Goal: Task Accomplishment & Management: Complete application form

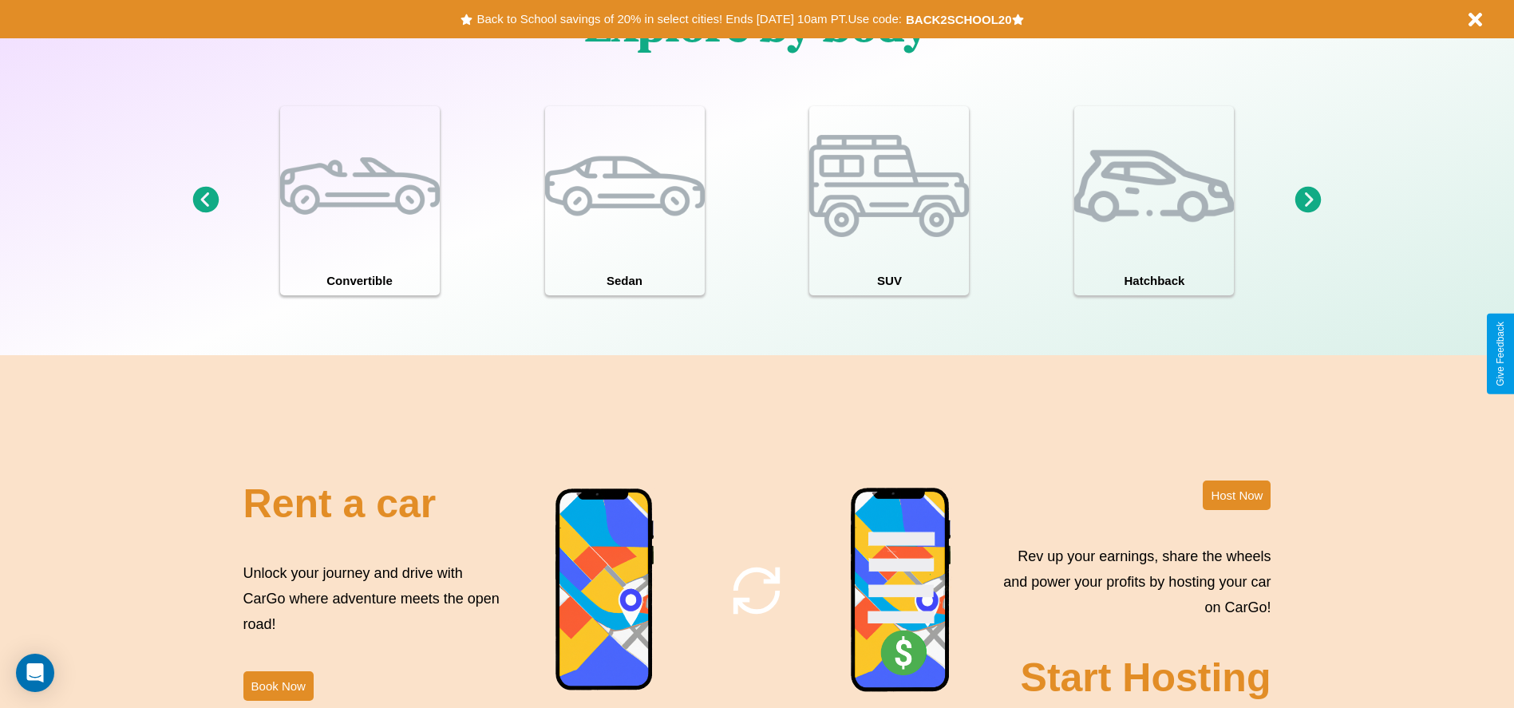
scroll to position [2290, 0]
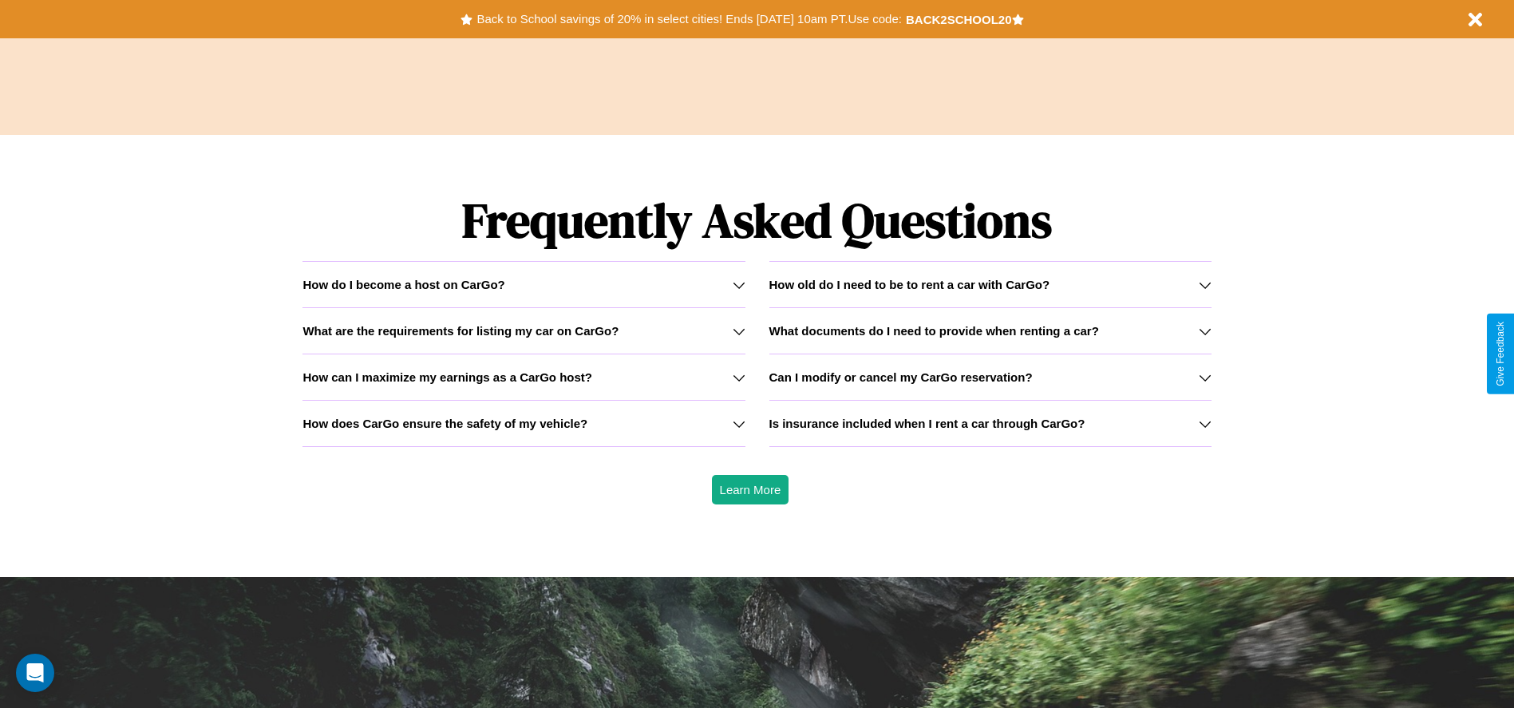
click at [524, 377] on h3 "How can I maximize my earnings as a CarGo host?" at bounding box center [447, 377] width 290 height 14
click at [1204, 330] on icon at bounding box center [1205, 331] width 13 height 13
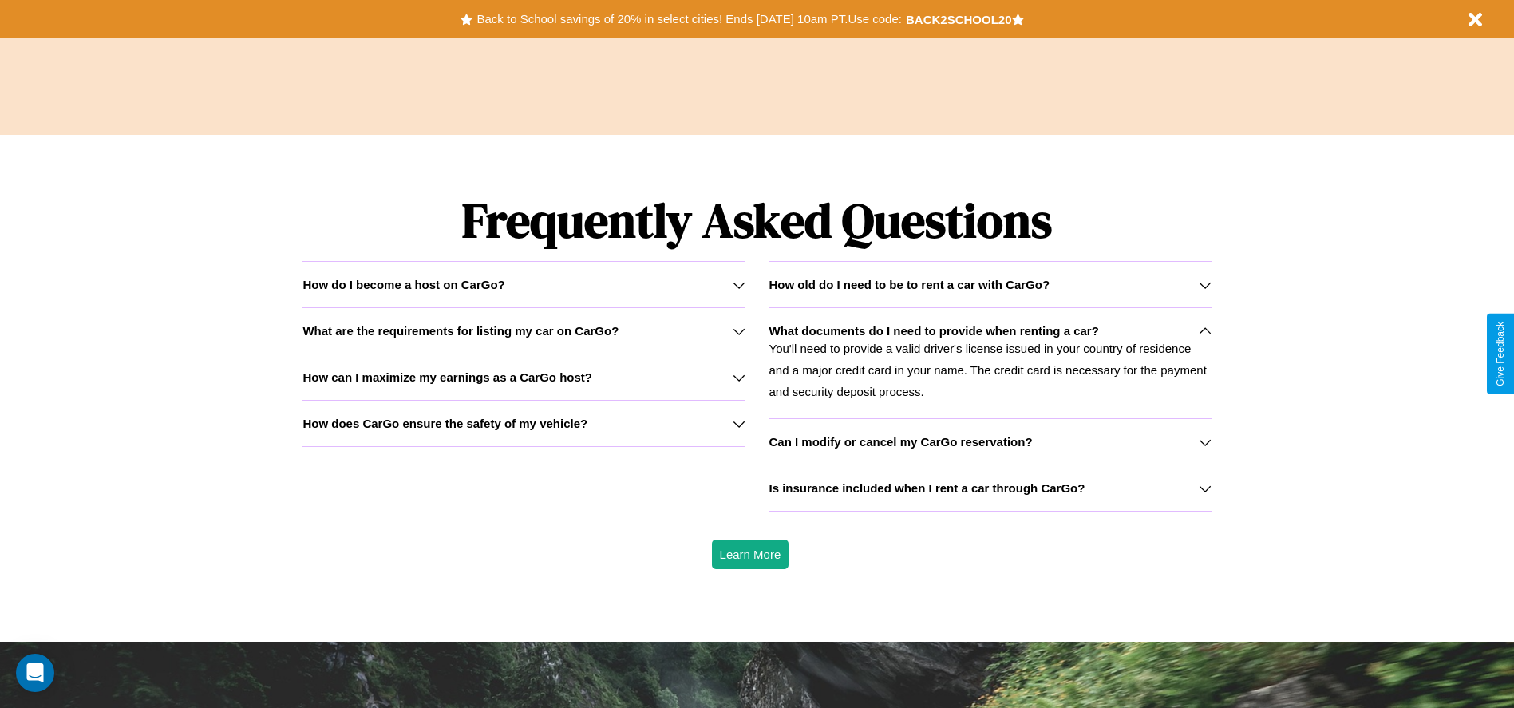
click at [738, 284] on icon at bounding box center [739, 285] width 13 height 13
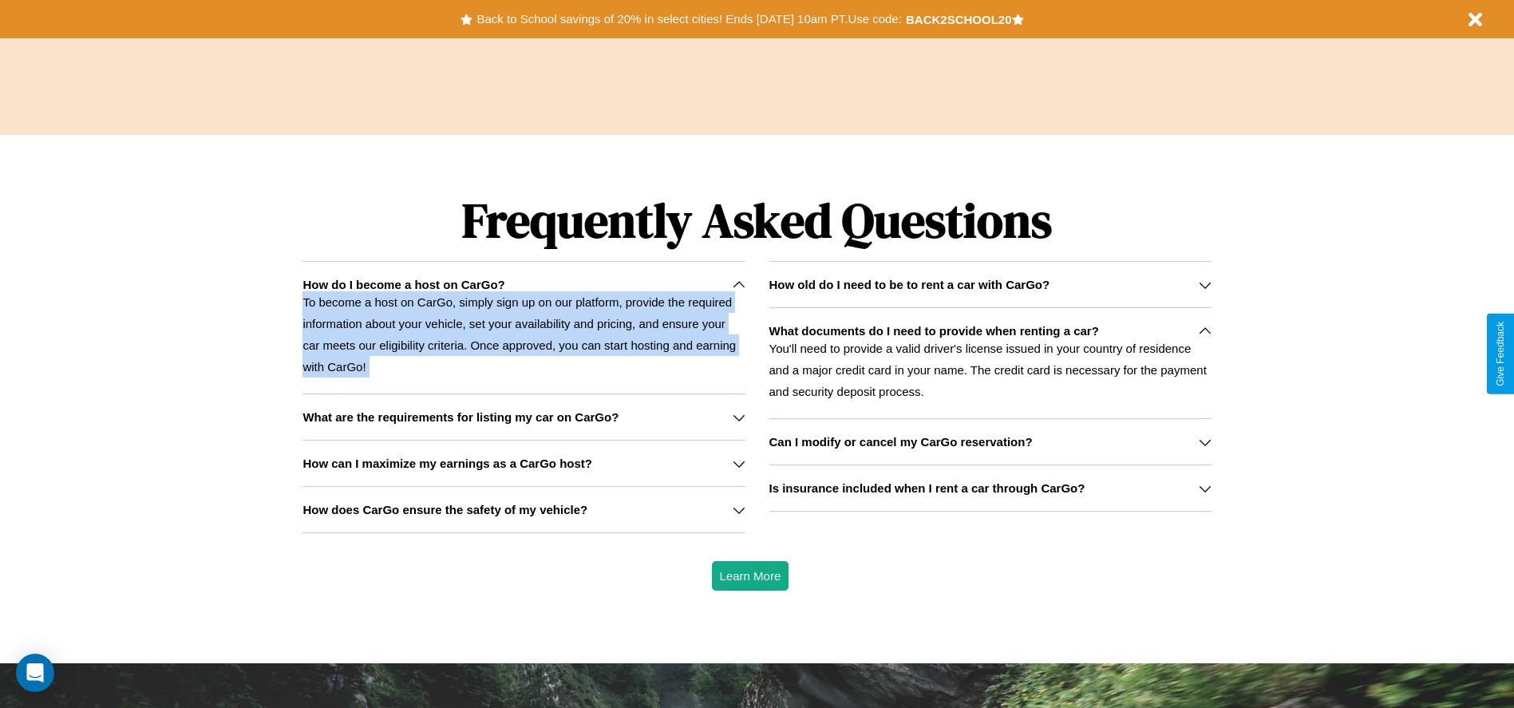
click at [524, 327] on p "To become a host on CarGo, simply sign up on our platform, provide the required…" at bounding box center [523, 334] width 442 height 86
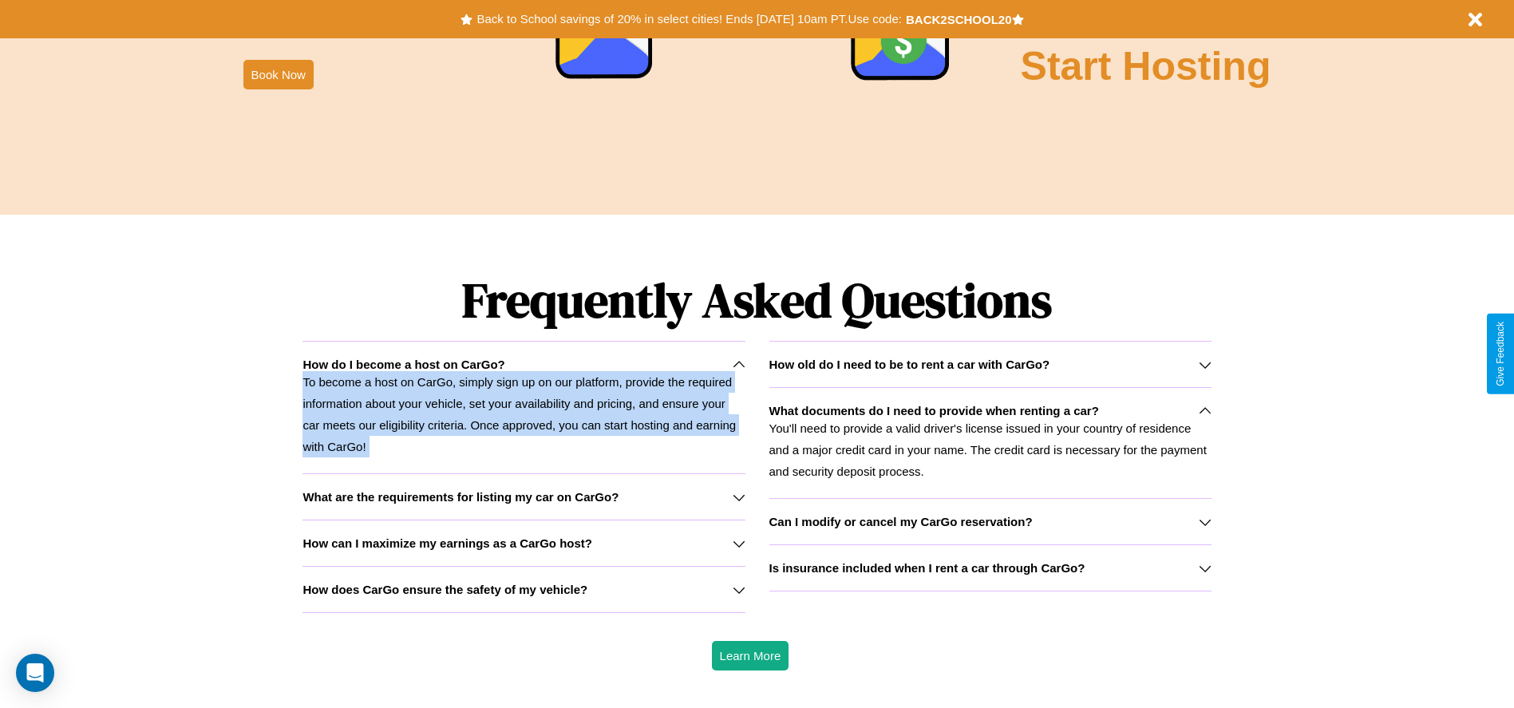
scroll to position [331, 0]
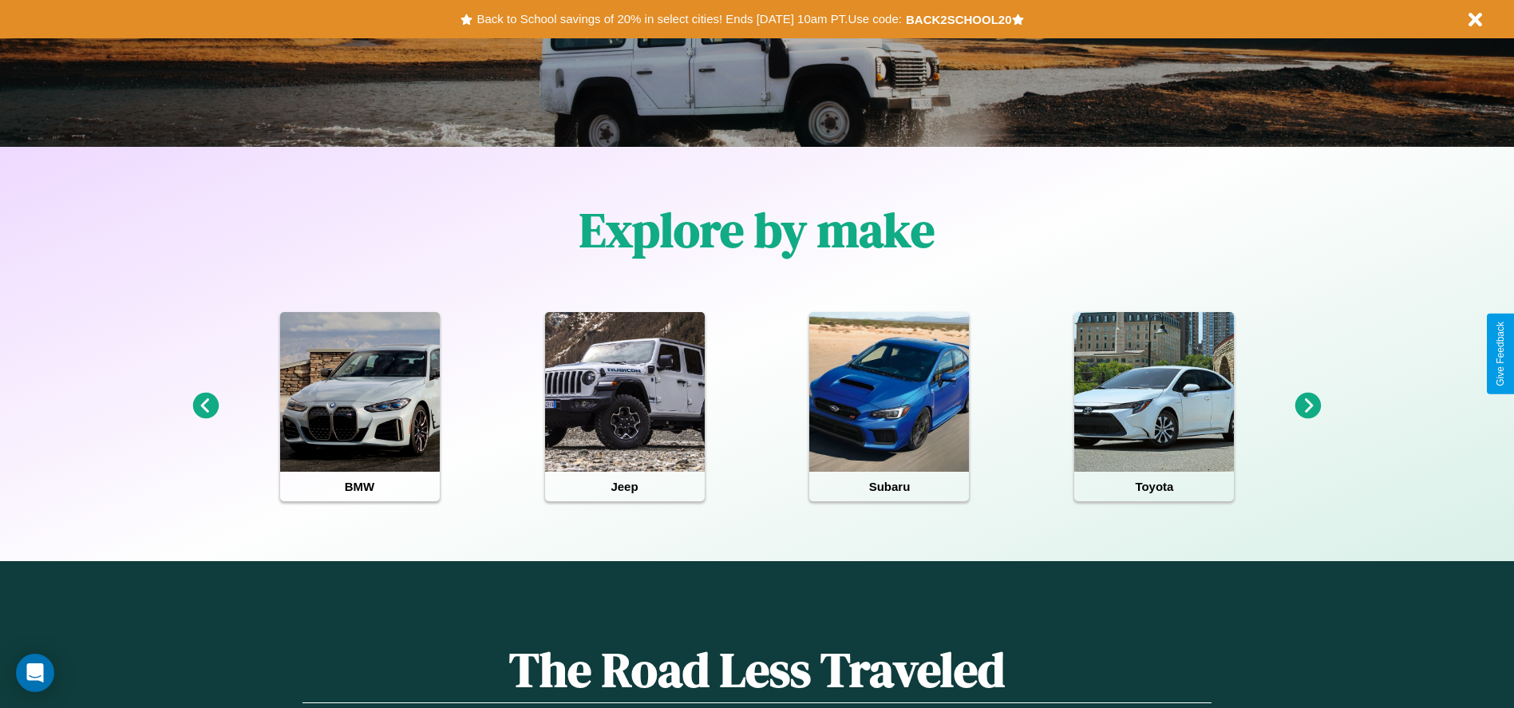
click at [205, 406] on icon at bounding box center [205, 406] width 26 height 26
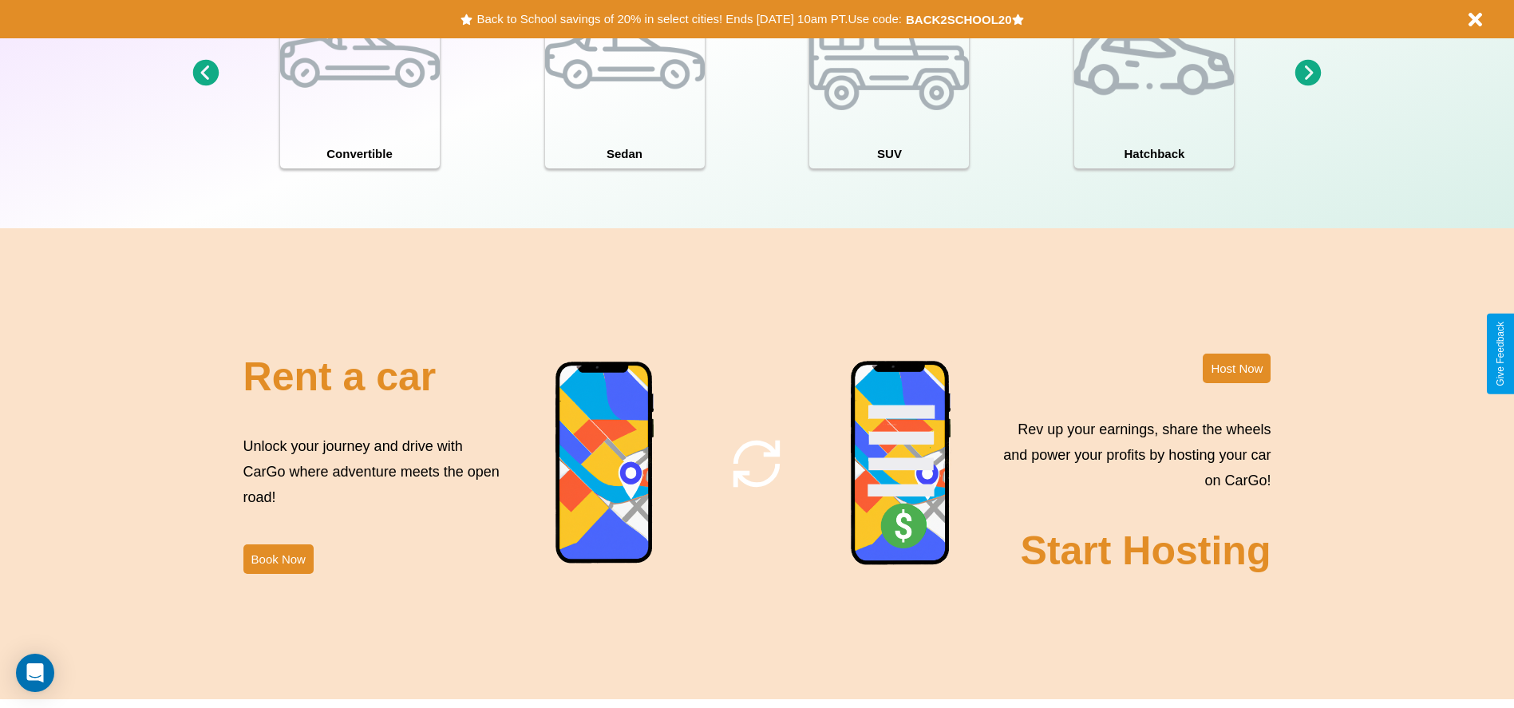
scroll to position [1740, 0]
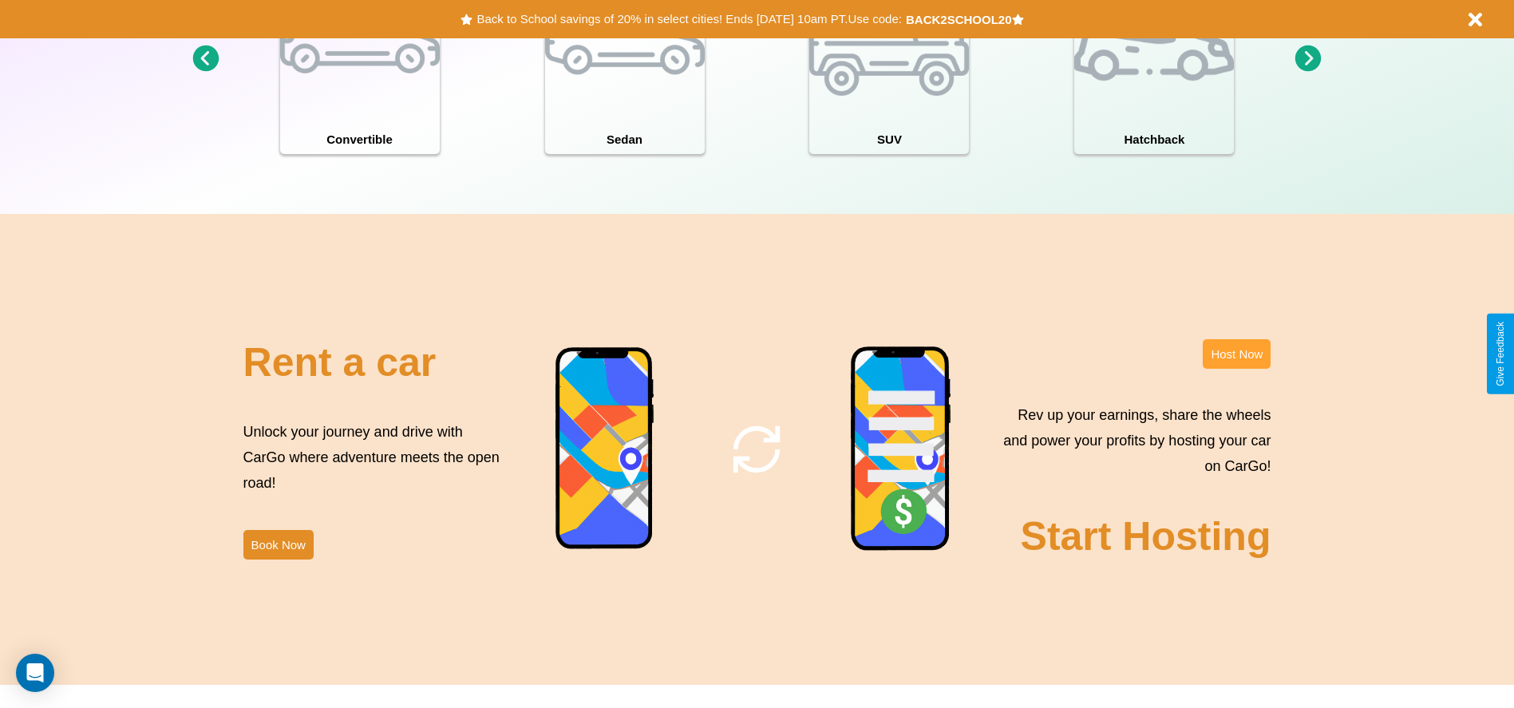
click at [1236, 354] on button "Host Now" at bounding box center [1237, 354] width 68 height 30
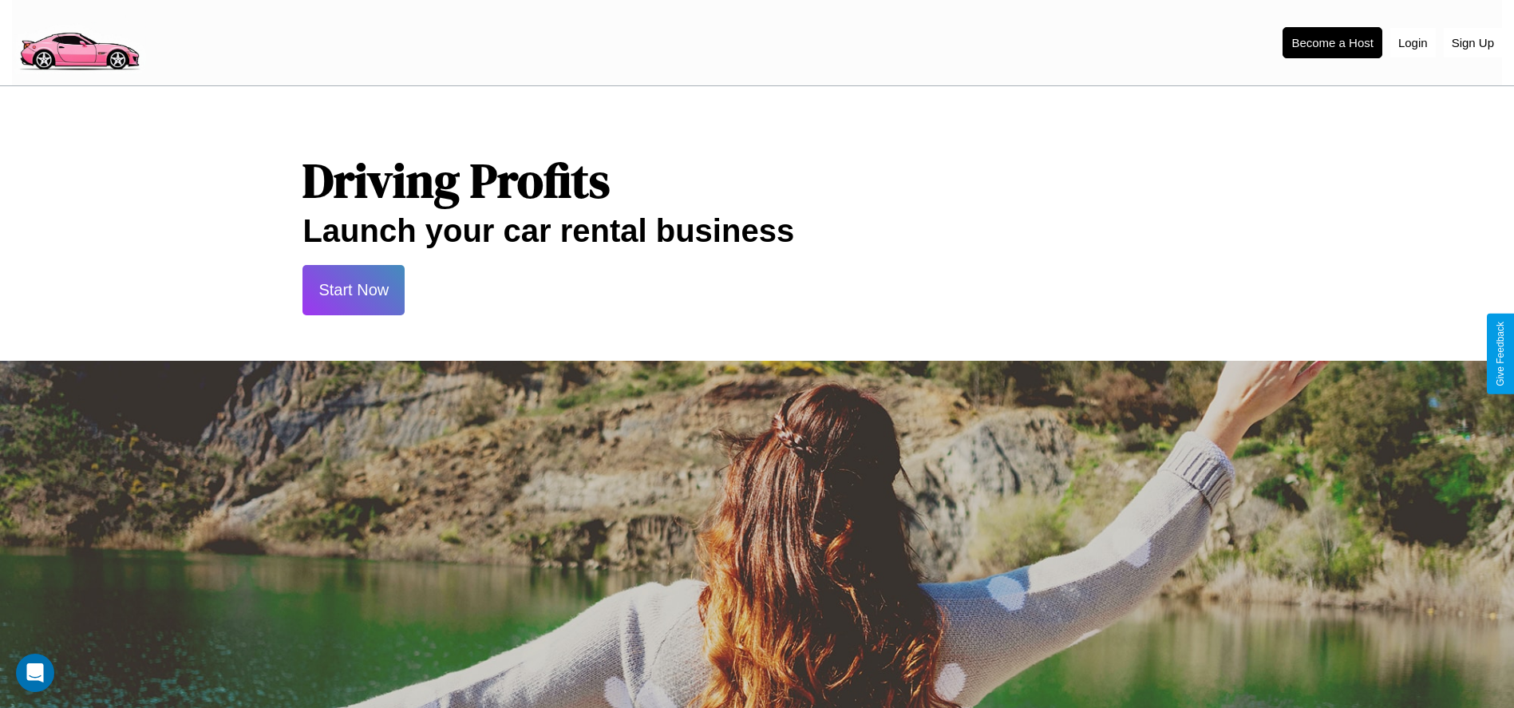
click at [354, 290] on button "Start Now" at bounding box center [353, 290] width 102 height 50
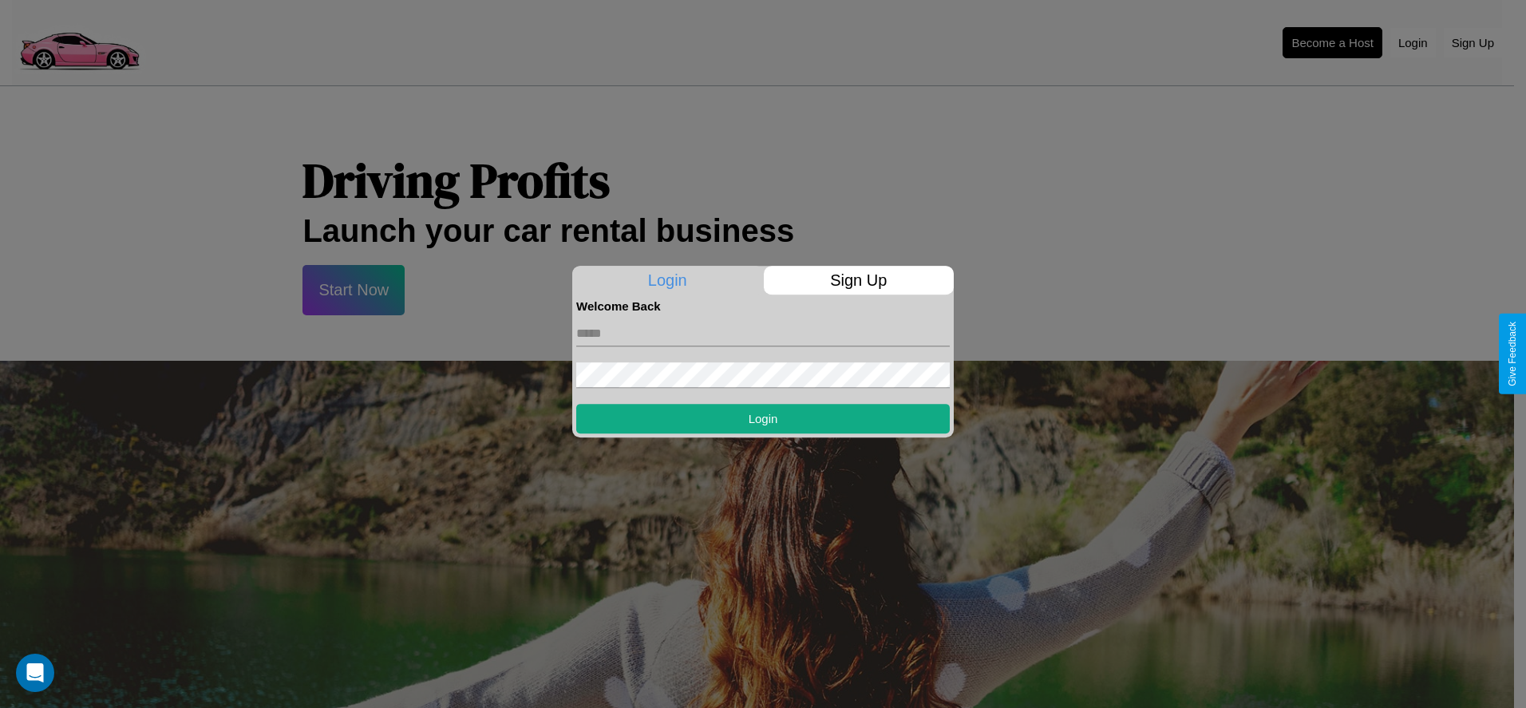
click at [858, 280] on p "Sign Up" at bounding box center [859, 280] width 191 height 29
